Goal: Information Seeking & Learning: Learn about a topic

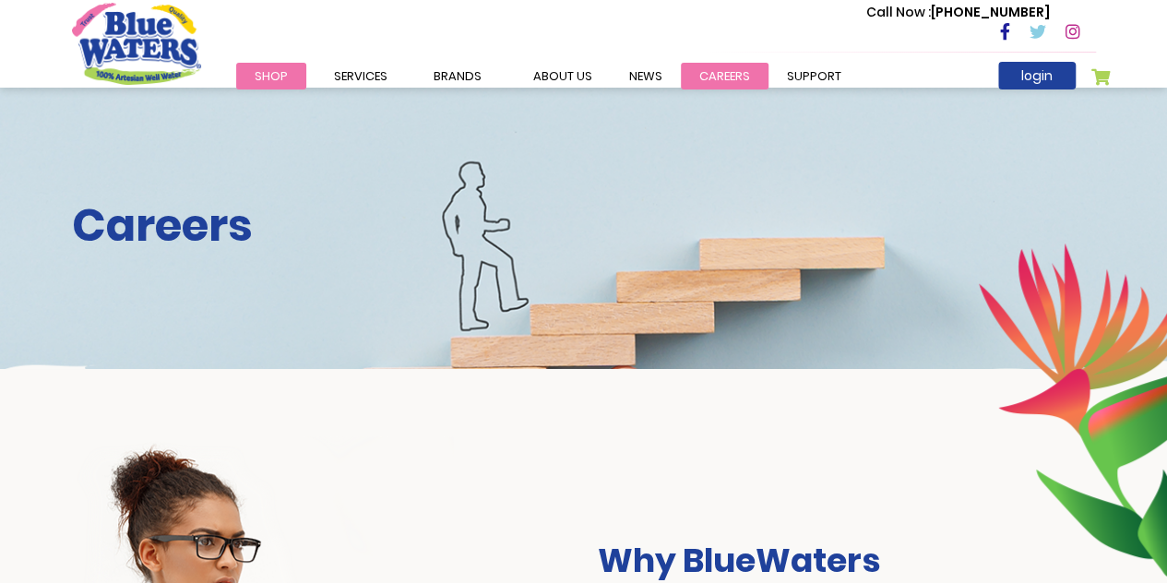
click at [733, 80] on link "careers" at bounding box center [725, 76] width 88 height 27
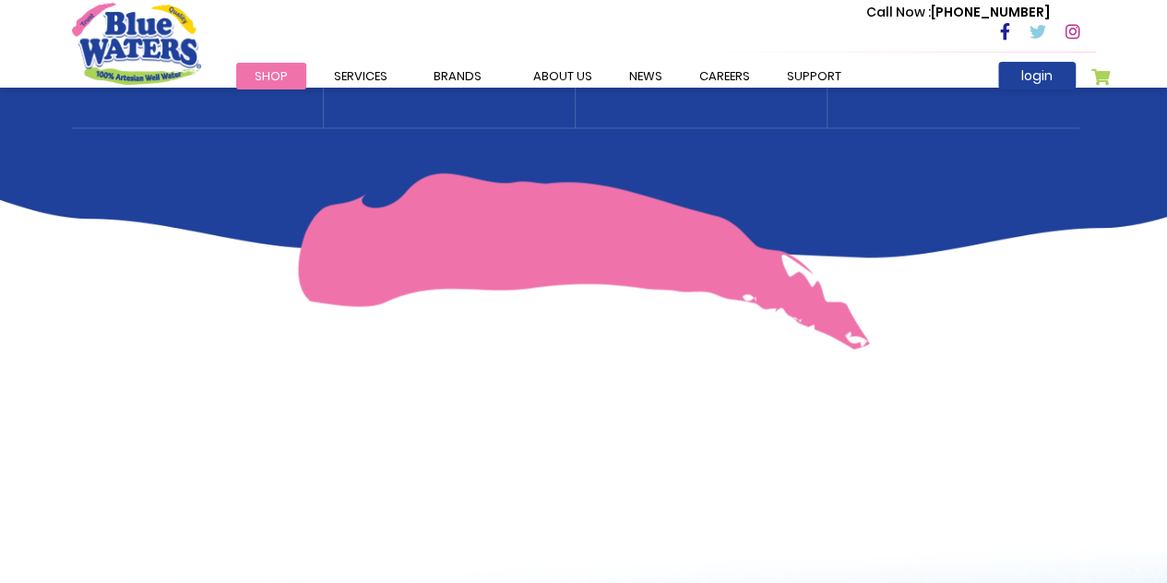
scroll to position [1255, 0]
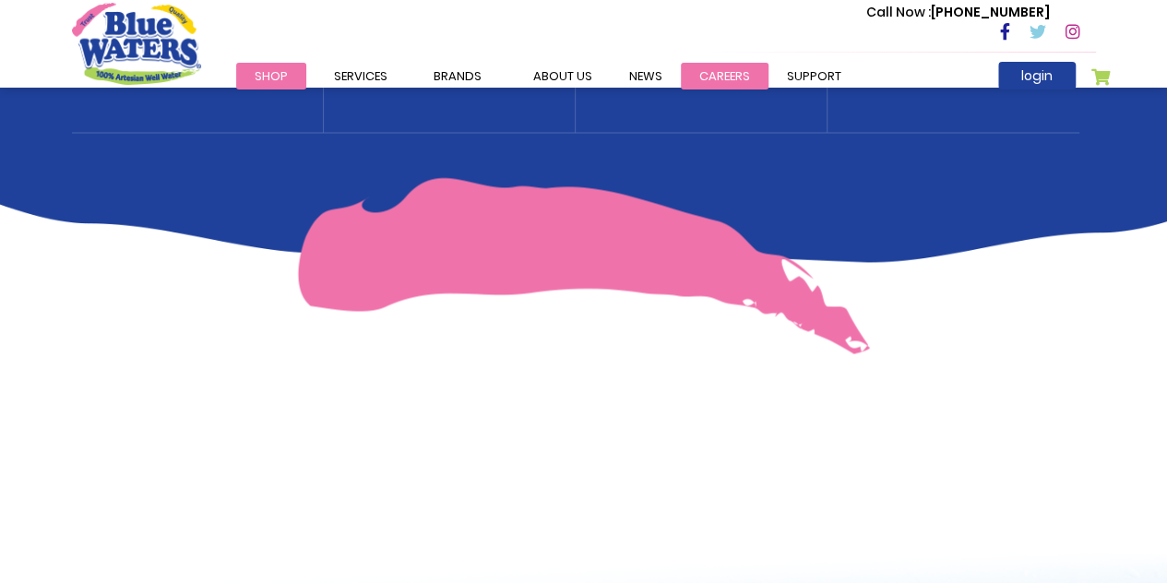
click at [716, 68] on link "careers" at bounding box center [725, 76] width 88 height 27
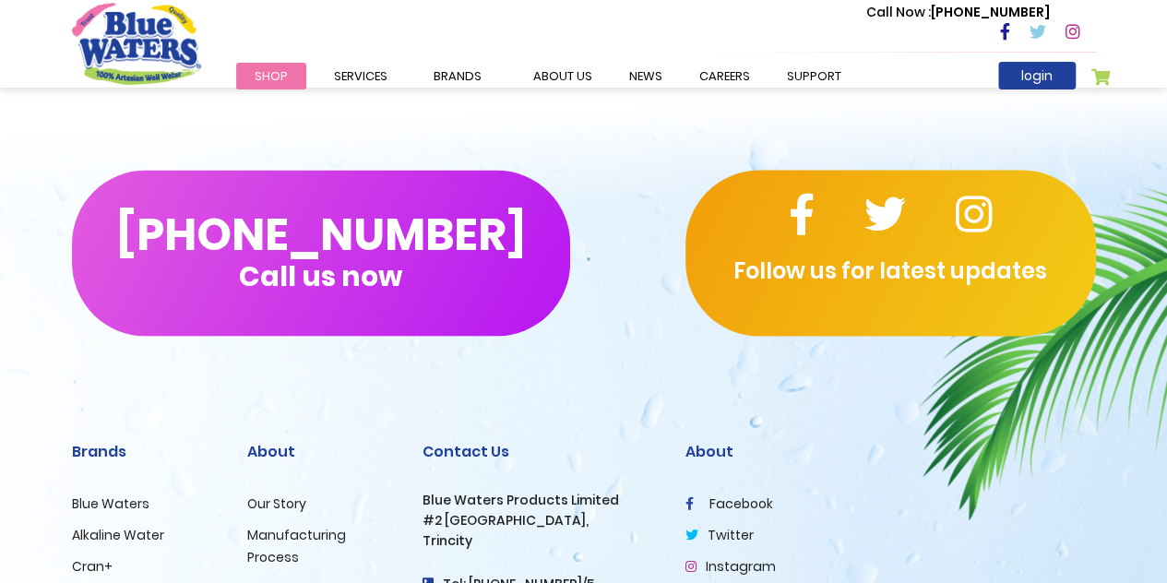
scroll to position [1698, 0]
